Goal: Information Seeking & Learning: Learn about a topic

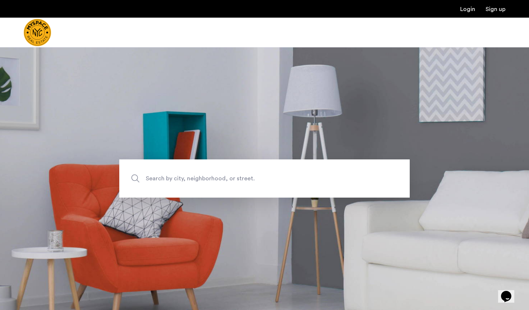
click at [150, 180] on span "Search by city, neighborhood, or street." at bounding box center [247, 179] width 203 height 10
click at [150, 180] on input "Search by city, neighborhood, or street." at bounding box center [264, 179] width 290 height 38
type input "**********"
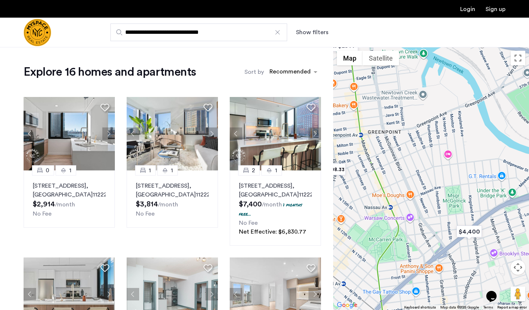
drag, startPoint x: 428, startPoint y: 200, endPoint x: 386, endPoint y: 157, distance: 60.6
click at [386, 157] on div at bounding box center [431, 178] width 196 height 263
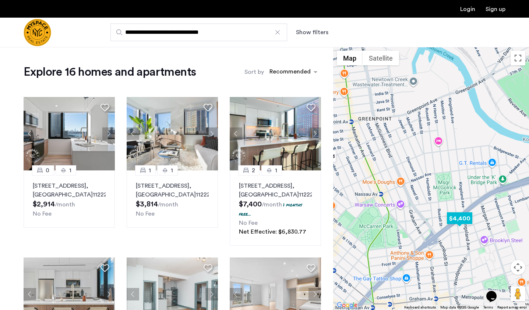
click at [452, 219] on img "$4,400" at bounding box center [459, 218] width 31 height 17
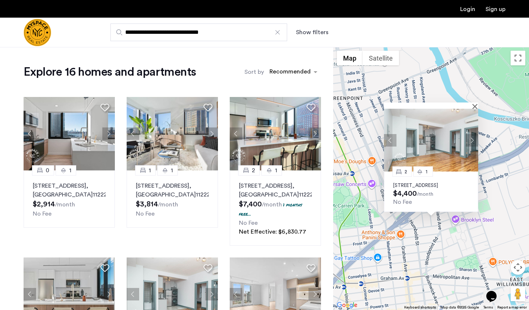
click at [472, 134] on button "Next apartment" at bounding box center [471, 140] width 13 height 13
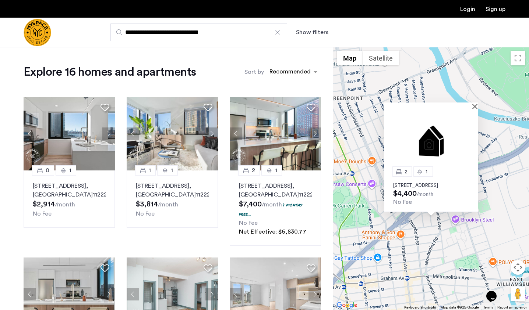
click at [472, 134] on img at bounding box center [431, 140] width 94 height 63
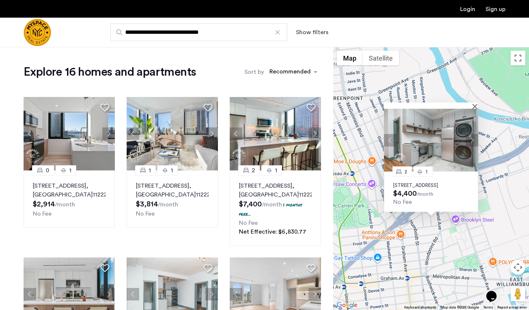
click at [471, 137] on button "Next apartment" at bounding box center [471, 140] width 13 height 13
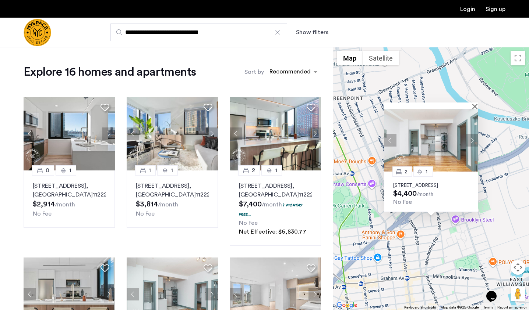
click at [471, 137] on button "Next apartment" at bounding box center [471, 140] width 13 height 13
click at [496, 213] on div "2 1 [STREET_ADDRESS] $4,400 /month No Fee" at bounding box center [431, 178] width 196 height 263
click at [474, 103] on div at bounding box center [431, 106] width 94 height 6
click at [470, 103] on div at bounding box center [428, 106] width 89 height 6
click at [474, 104] on button "Close" at bounding box center [475, 106] width 5 height 5
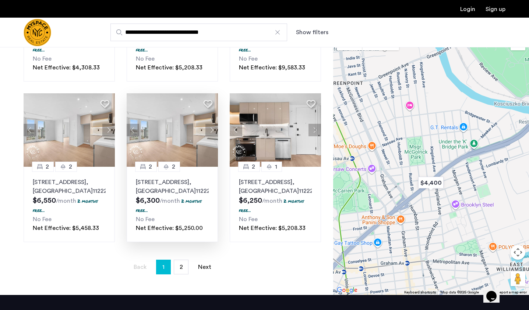
scroll to position [493, 0]
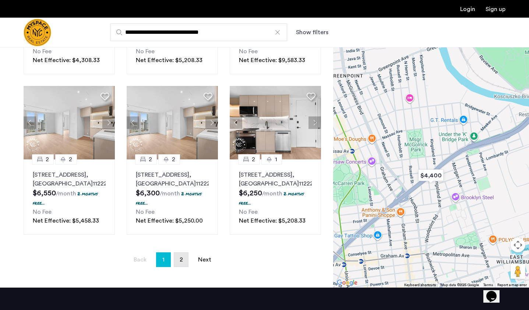
click at [187, 267] on link "page 2" at bounding box center [181, 260] width 14 height 14
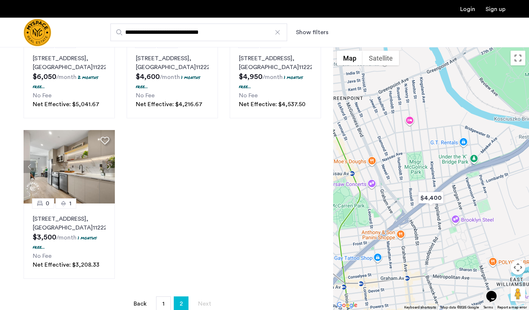
scroll to position [152, 0]
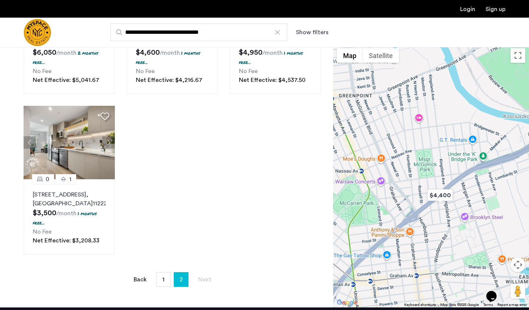
drag, startPoint x: 387, startPoint y: 187, endPoint x: 401, endPoint y: 187, distance: 14.0
click at [401, 187] on div at bounding box center [431, 176] width 196 height 263
